Goal: Task Accomplishment & Management: Complete application form

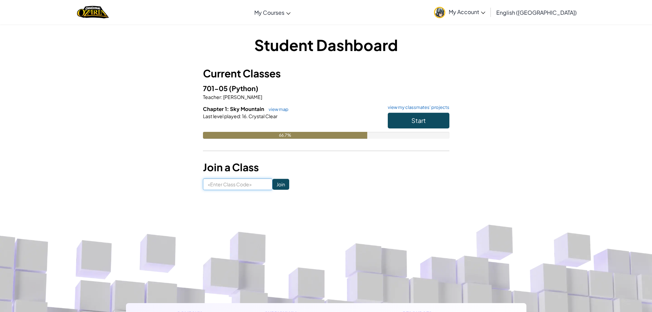
click at [237, 182] on input at bounding box center [237, 184] width 69 height 12
type input "BellSpellLong"
click at [402, 114] on button "Start" at bounding box center [419, 121] width 62 height 16
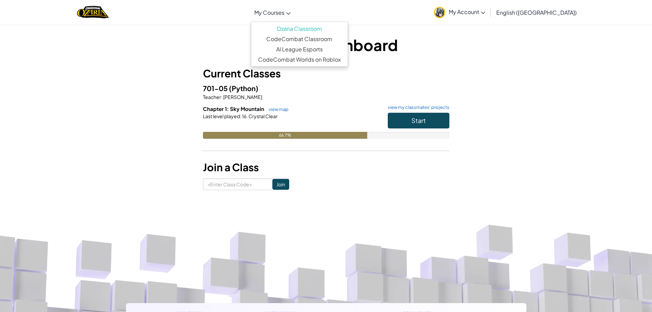
click at [294, 8] on link "My Courses" at bounding box center [272, 12] width 43 height 18
click at [309, 41] on link "CodeCombat Classroom" at bounding box center [299, 39] width 97 height 10
